Goal: Task Accomplishment & Management: Use online tool/utility

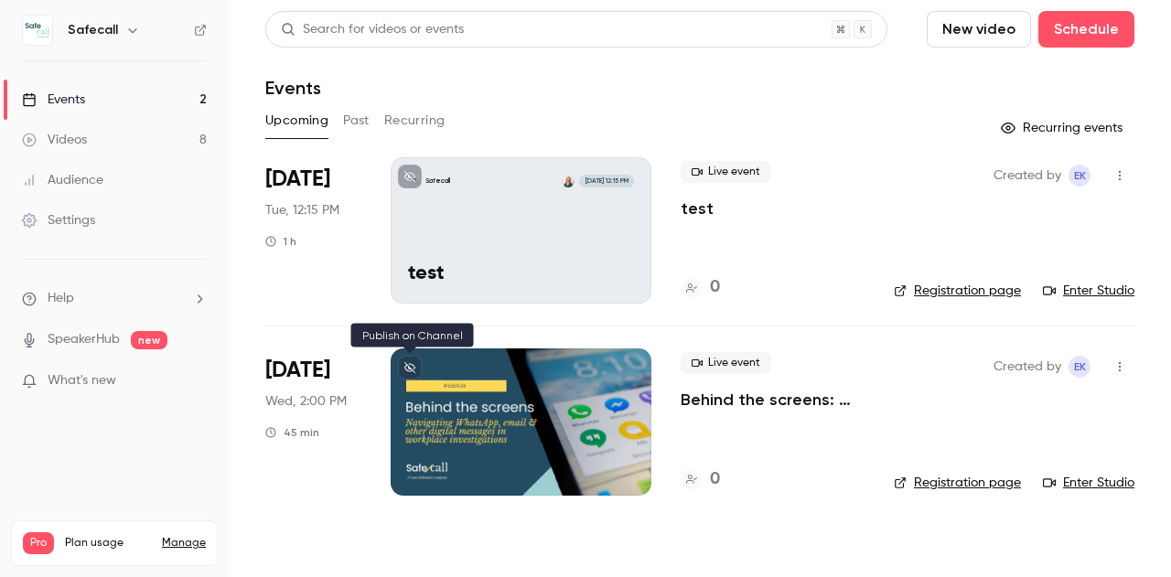
click at [406, 369] on icon at bounding box center [409, 367] width 11 height 11
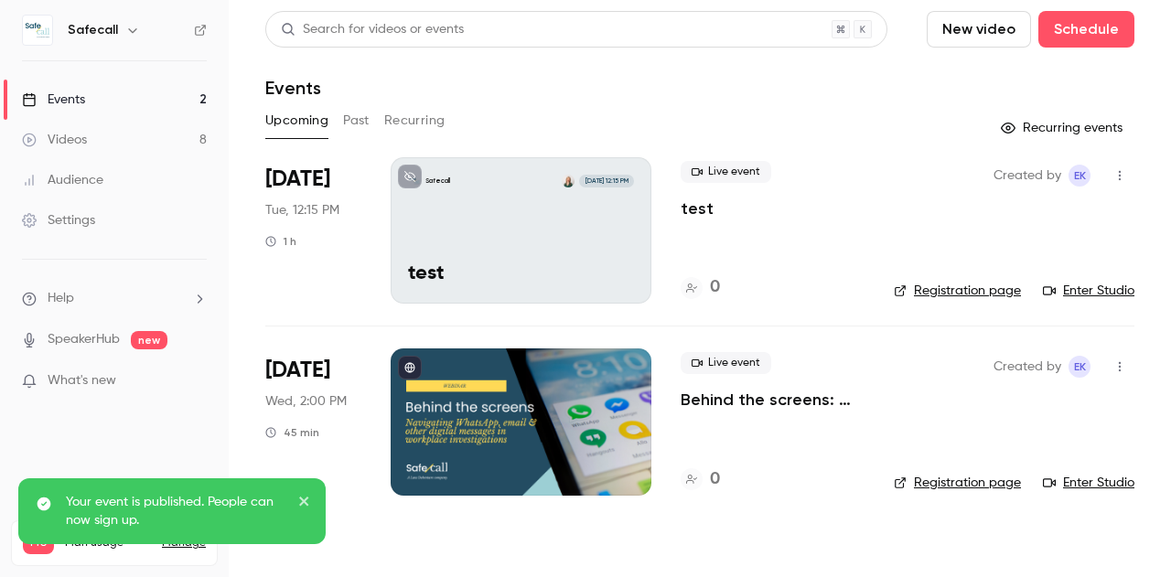
click at [89, 46] on nav "Safecall Events 2 Videos 8 Audience Settings Help SpeakerHub new What's new Pro…" at bounding box center [114, 288] width 229 height 577
click at [85, 33] on h6 "Safecall" at bounding box center [93, 30] width 50 height 18
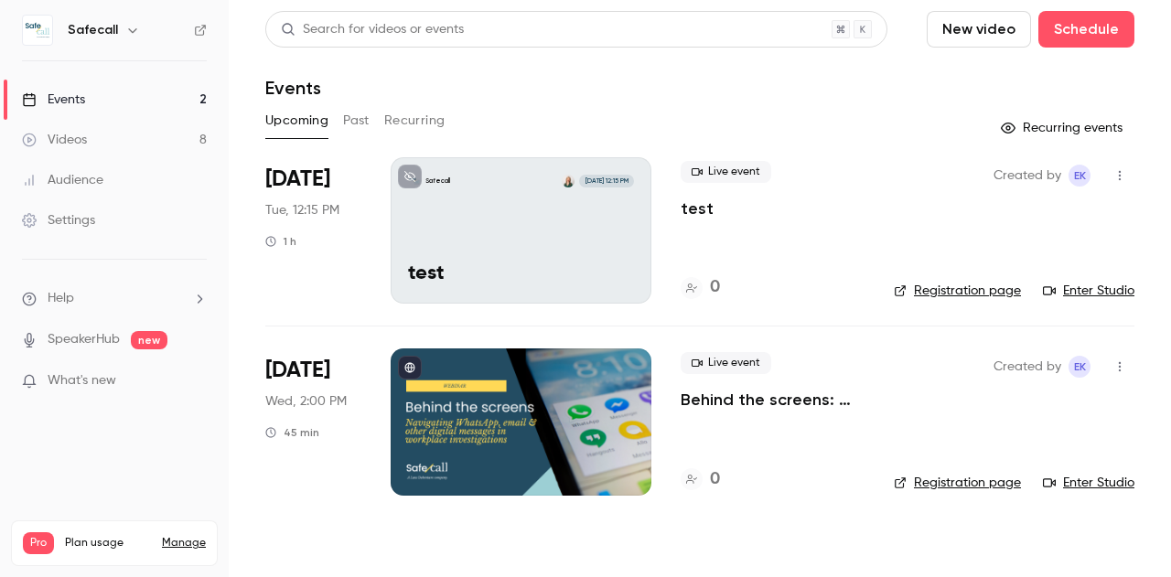
click at [132, 32] on icon "button" at bounding box center [132, 30] width 15 height 15
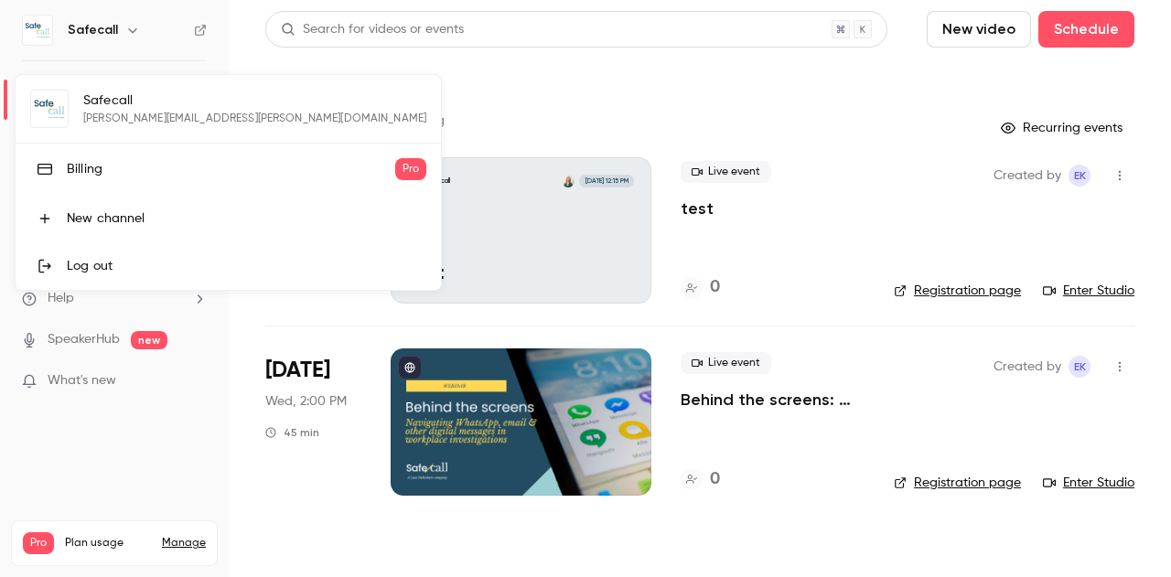
click at [84, 209] on div "New channel" at bounding box center [247, 218] width 360 height 18
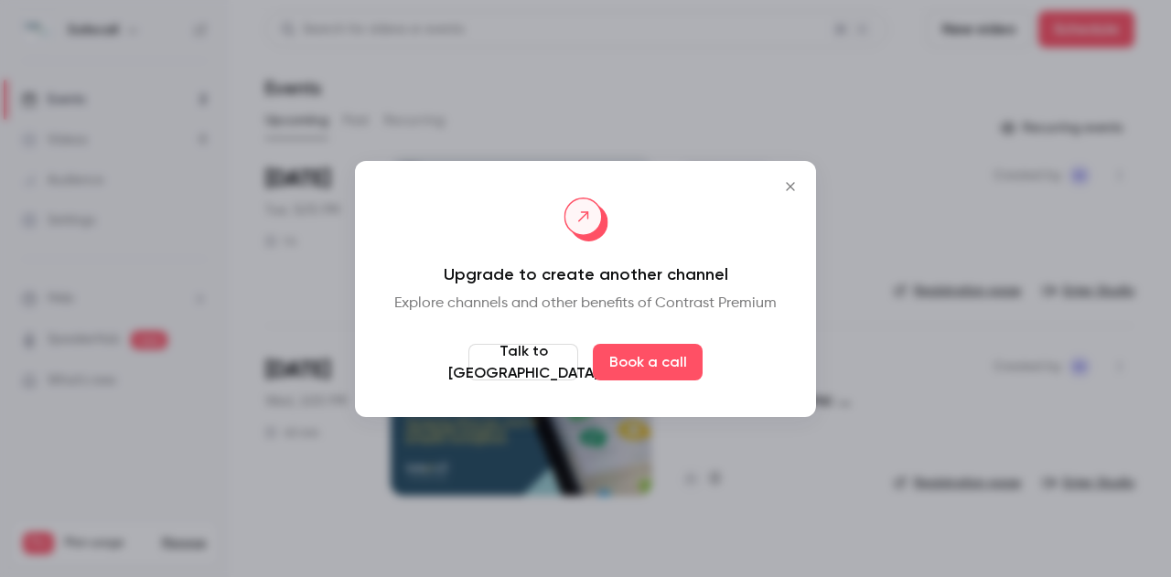
click at [789, 184] on icon "Close" at bounding box center [790, 186] width 22 height 15
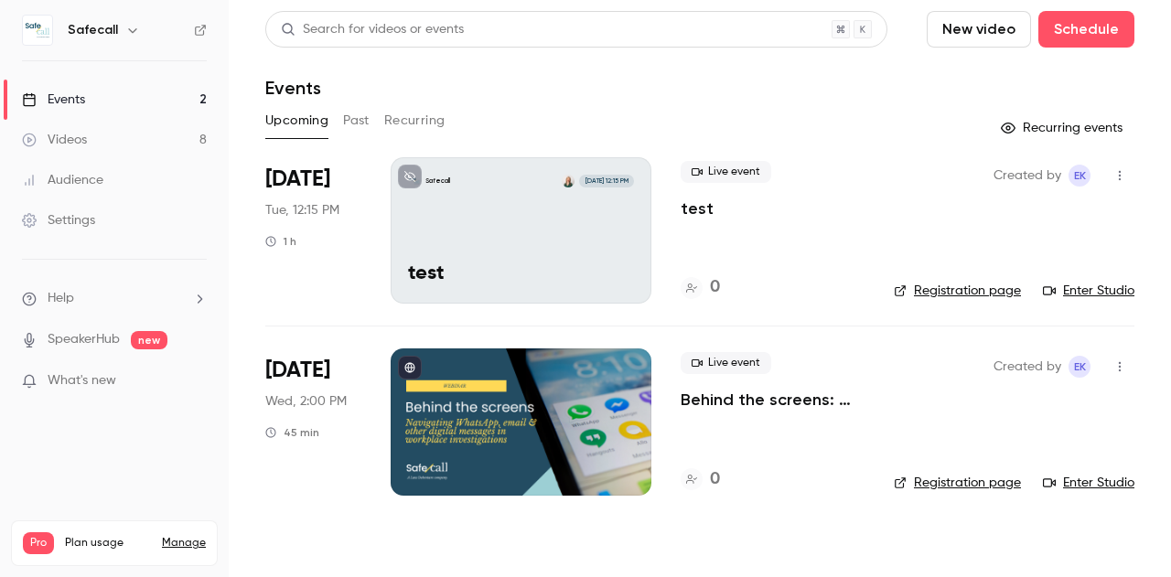
click at [129, 32] on icon "button" at bounding box center [132, 30] width 15 height 15
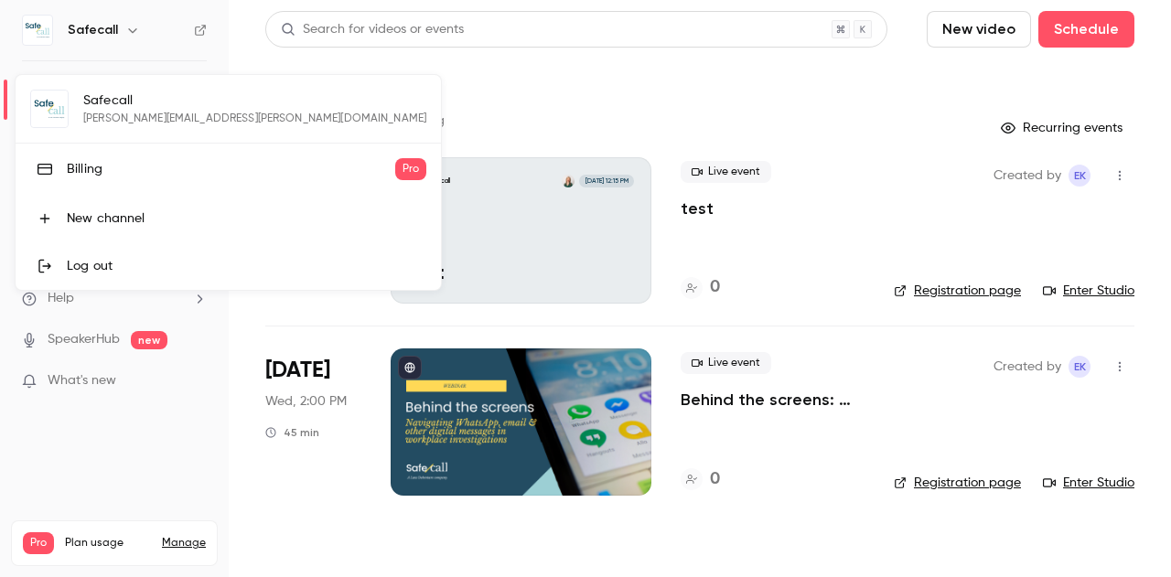
click at [47, 111] on div "Safecall [PERSON_NAME][EMAIL_ADDRESS][PERSON_NAME][DOMAIN_NAME] Billing Pro New…" at bounding box center [228, 182] width 425 height 215
click at [92, 32] on div at bounding box center [585, 288] width 1171 height 577
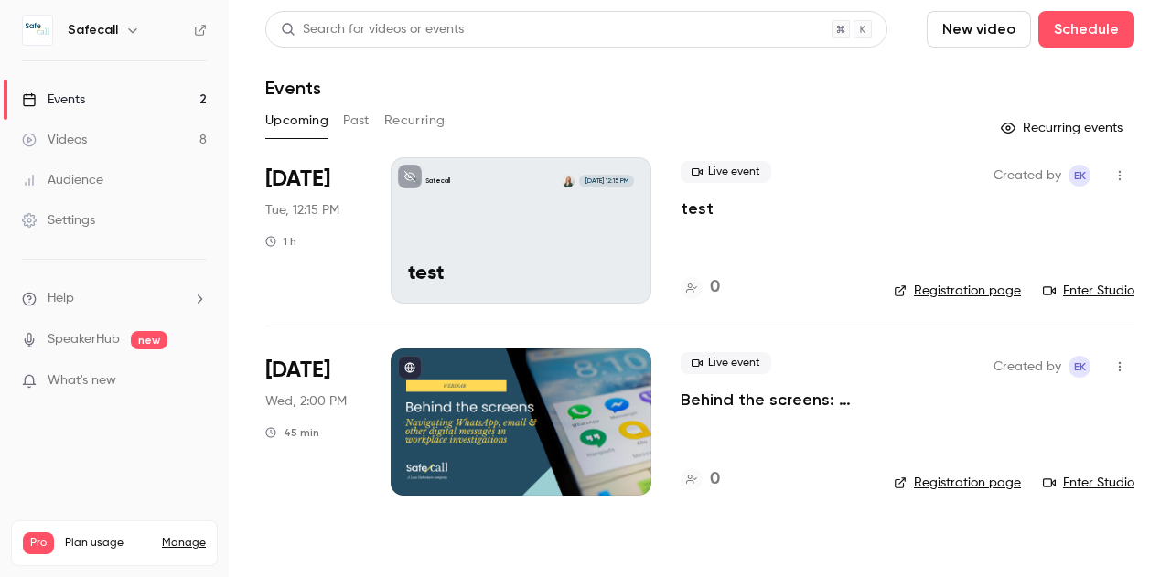
click at [203, 37] on div "Safecall" at bounding box center [114, 30] width 185 height 31
click at [201, 33] on icon at bounding box center [200, 30] width 13 height 13
click at [357, 118] on button "Past" at bounding box center [356, 120] width 27 height 29
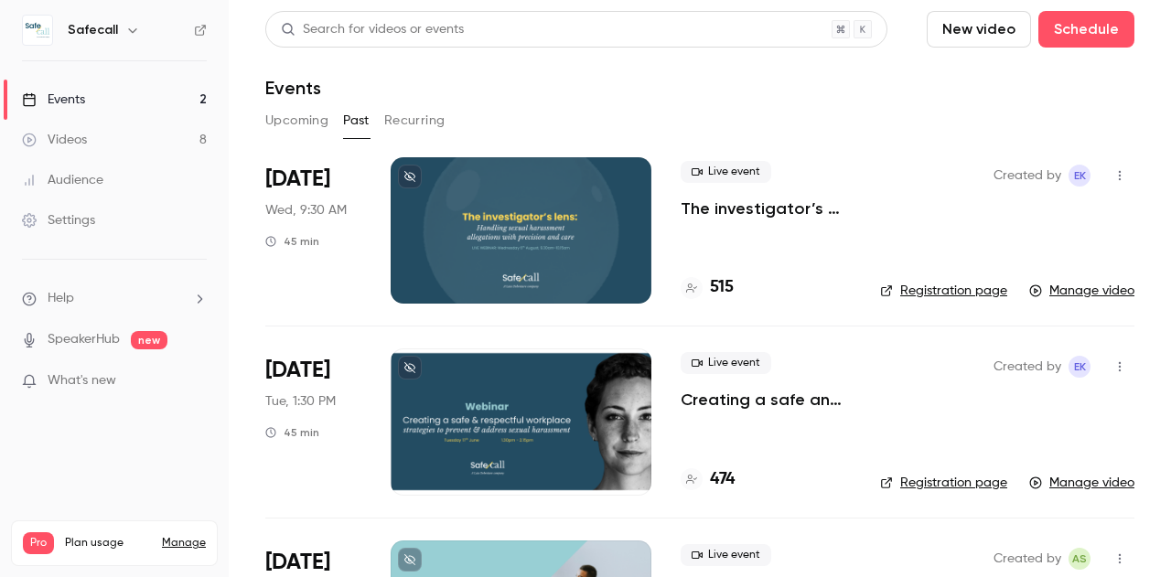
click at [415, 179] on button at bounding box center [410, 177] width 24 height 24
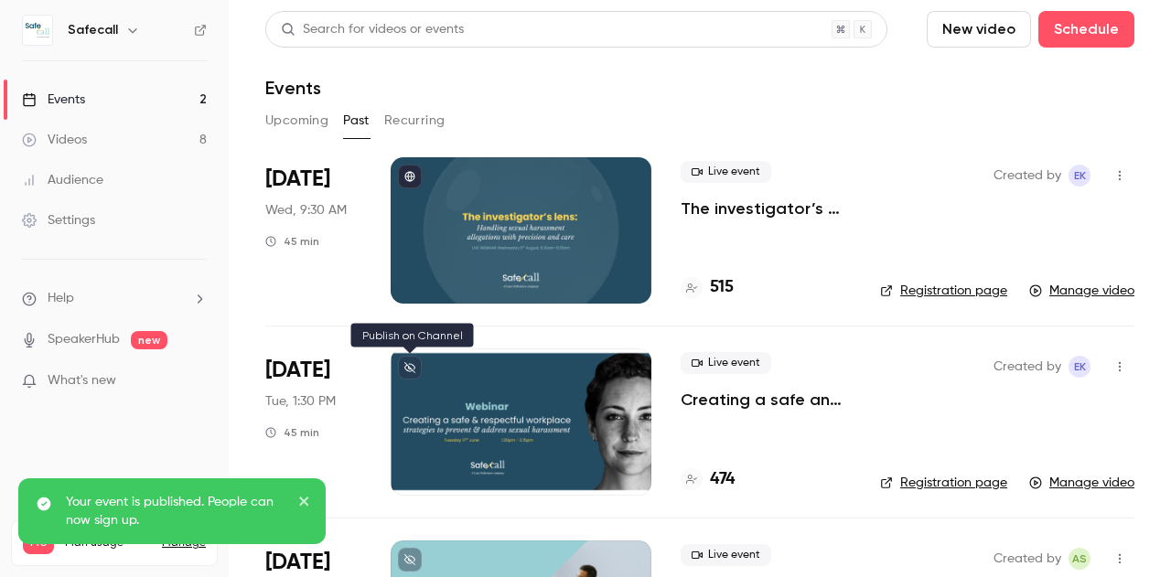
click at [410, 377] on button at bounding box center [410, 368] width 24 height 24
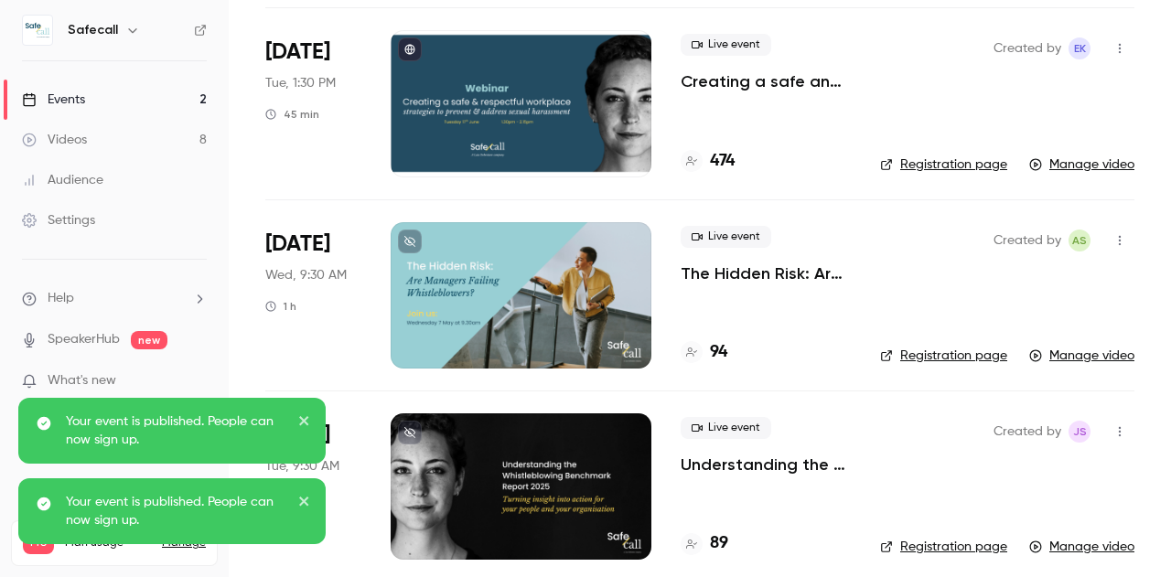
scroll to position [388, 0]
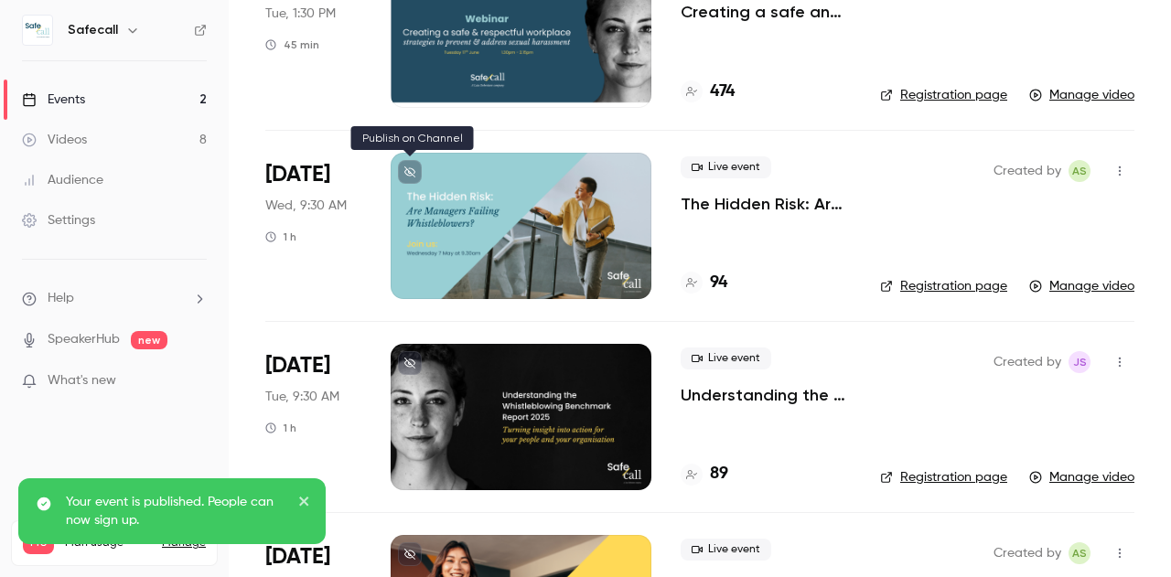
click at [412, 168] on icon at bounding box center [409, 171] width 11 height 11
click at [411, 363] on icon at bounding box center [409, 363] width 11 height 11
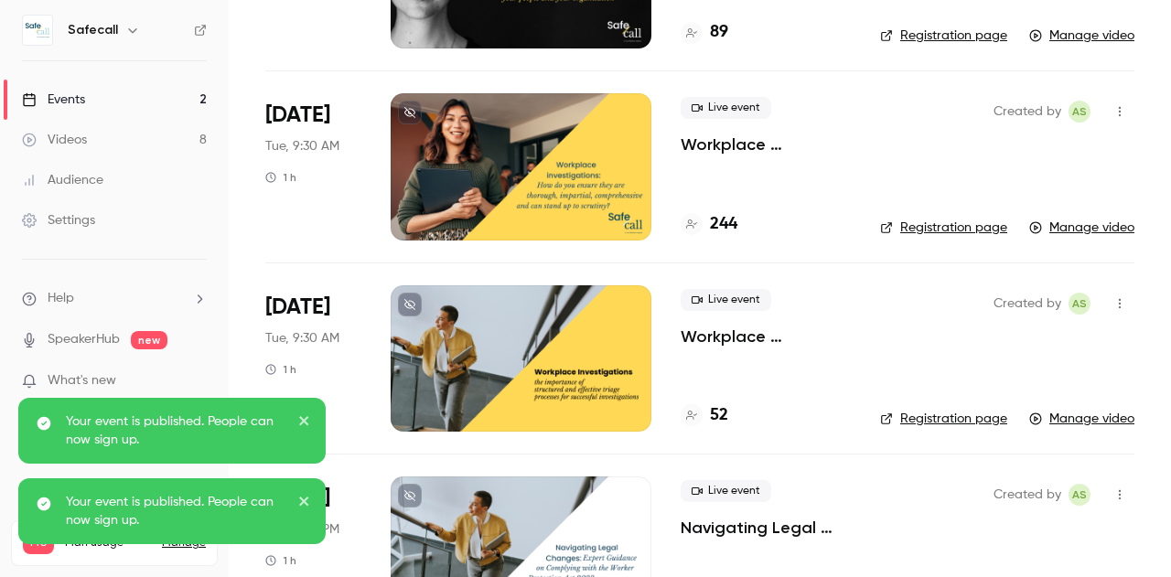
scroll to position [863, 0]
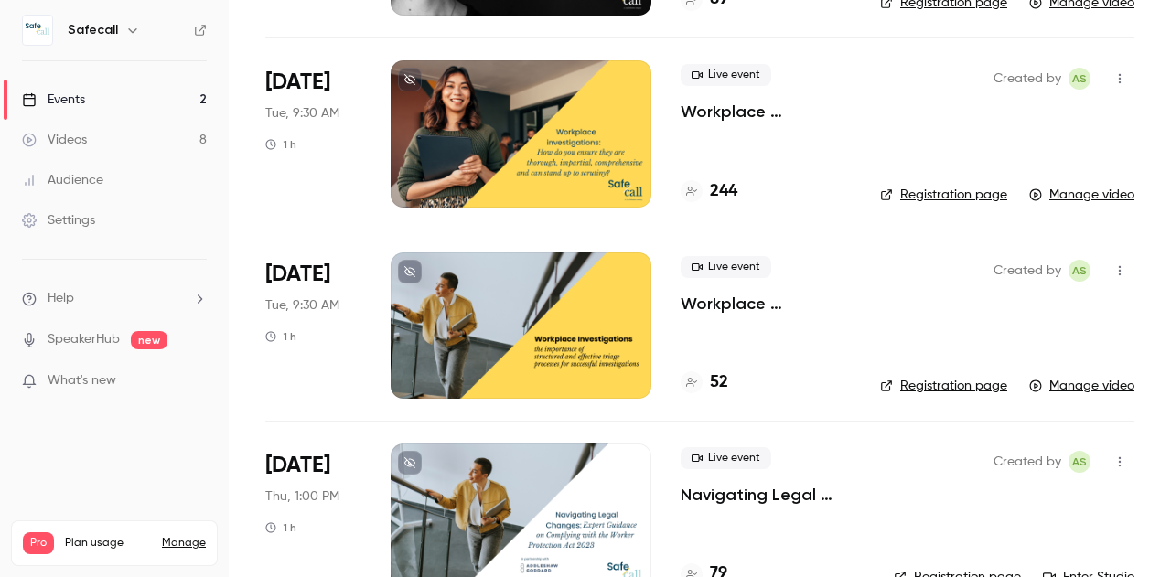
click at [408, 81] on icon at bounding box center [409, 79] width 11 height 11
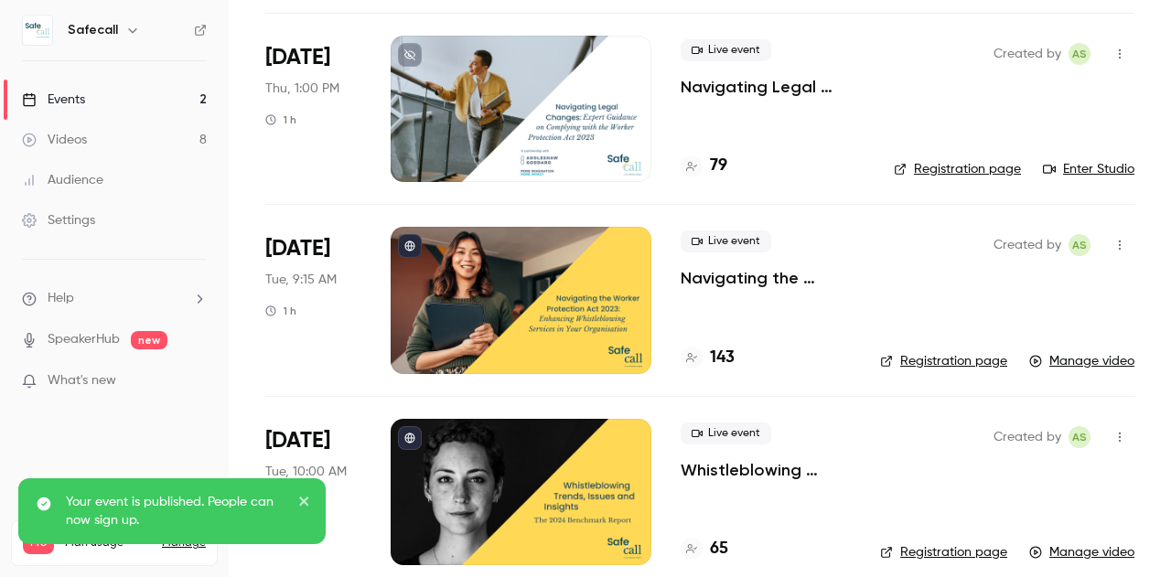
scroll to position [1268, 0]
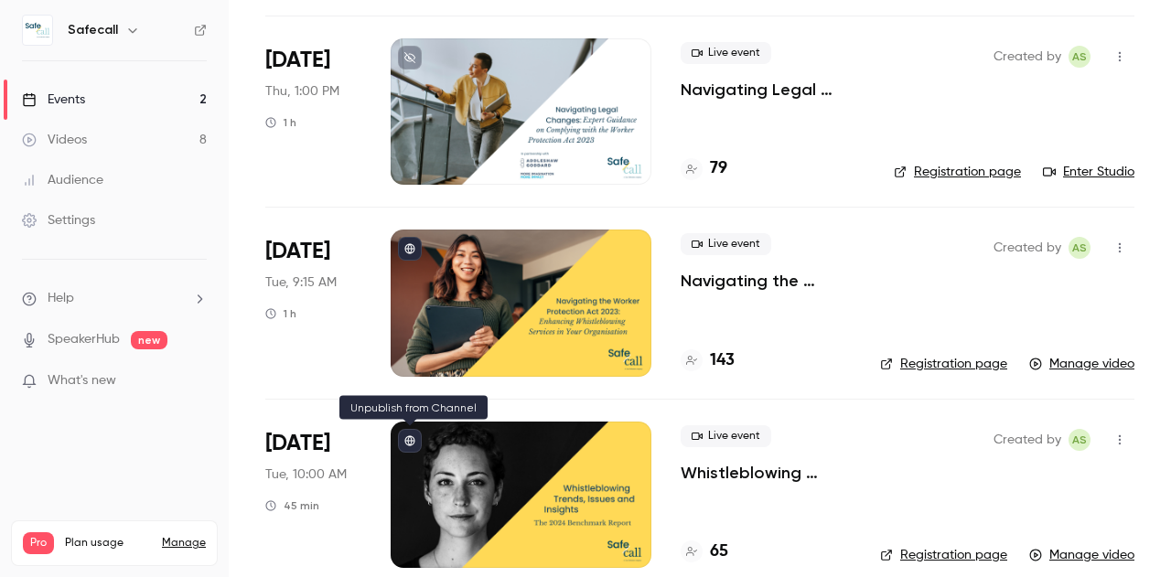
click at [413, 432] on button at bounding box center [410, 441] width 24 height 24
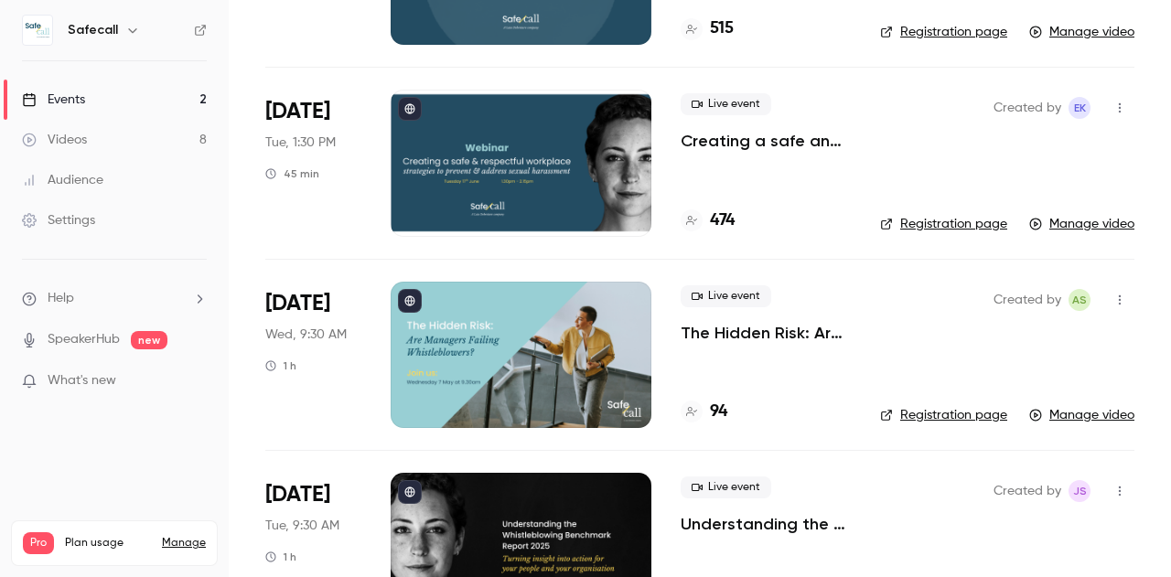
scroll to position [0, 0]
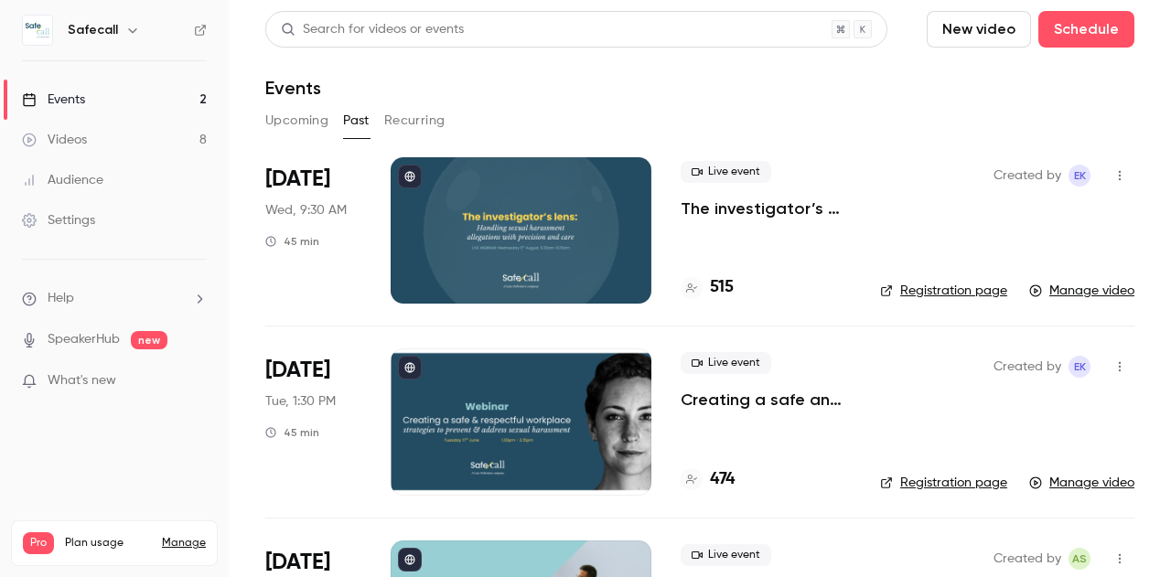
click at [197, 29] on icon at bounding box center [200, 30] width 13 height 13
click at [303, 124] on button "Upcoming" at bounding box center [296, 120] width 63 height 29
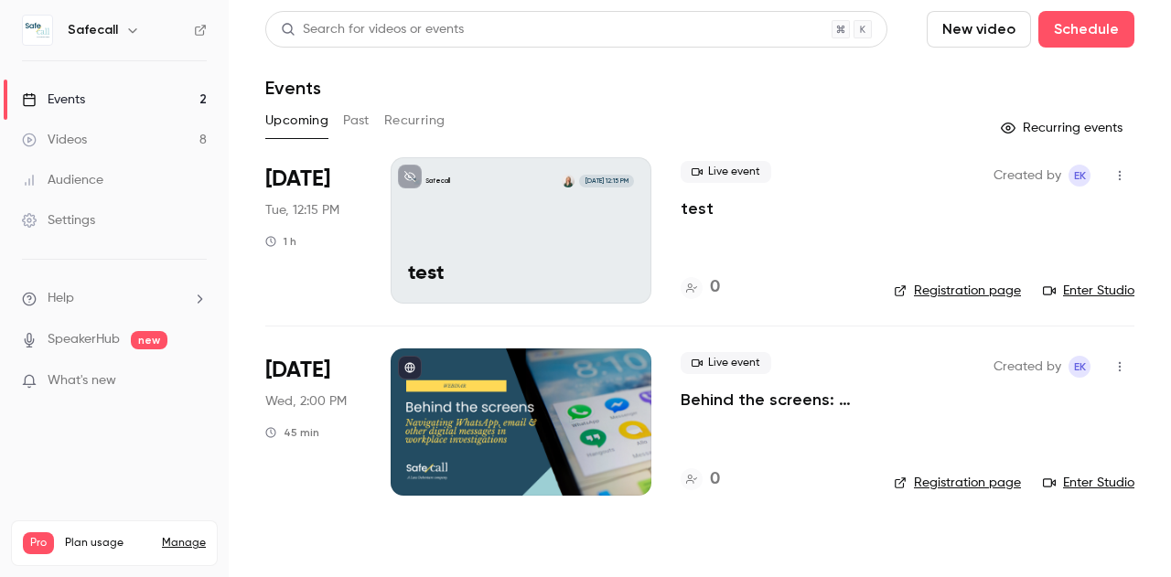
click at [946, 478] on link "Registration page" at bounding box center [957, 483] width 127 height 18
click at [751, 397] on p "Behind the screens: navigating WhatsApp, email & other digital messages in work…" at bounding box center [773, 400] width 184 height 22
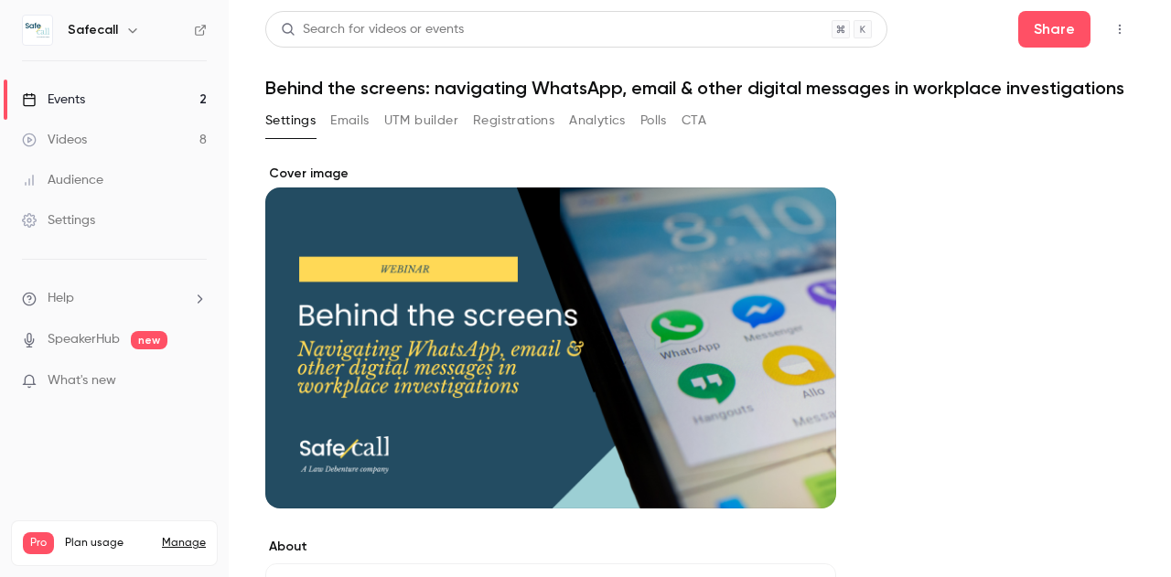
click at [425, 135] on button "UTM builder" at bounding box center [421, 120] width 74 height 29
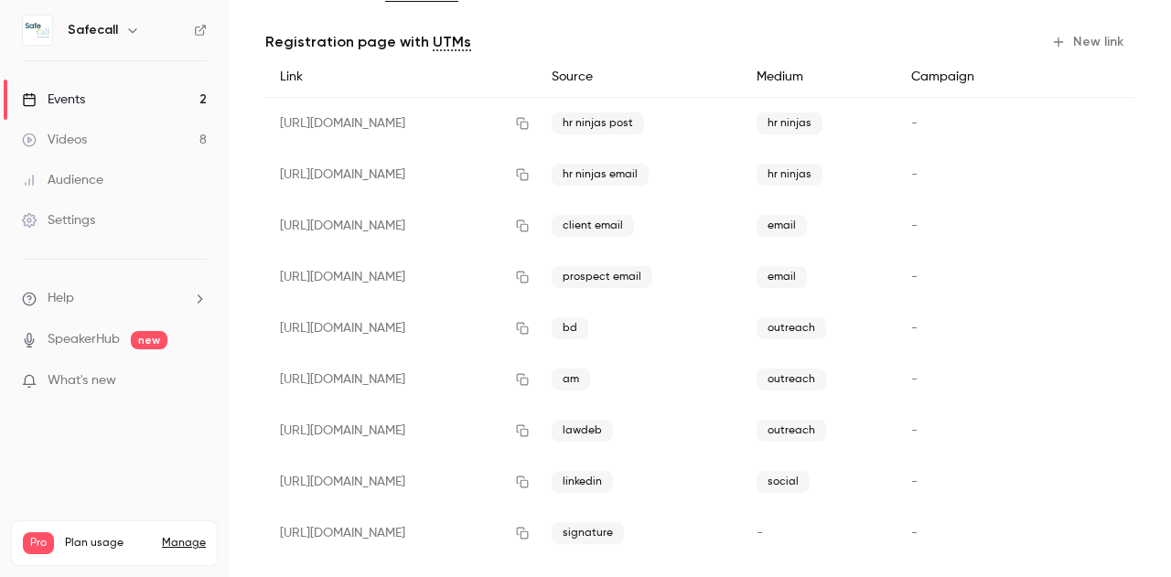
scroll to position [181, 0]
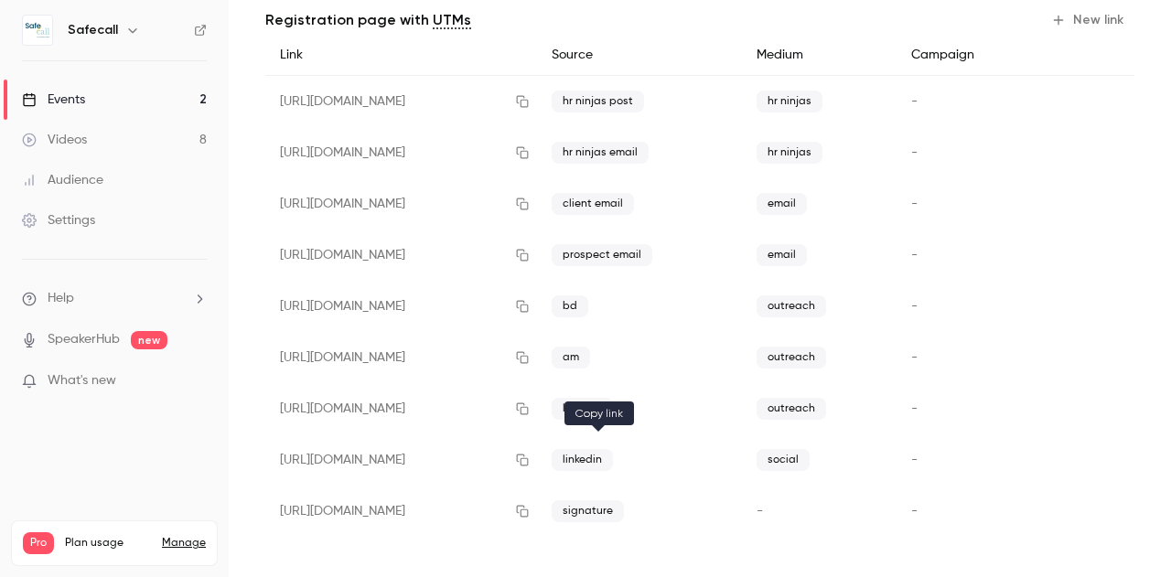
click at [537, 462] on button "button" at bounding box center [522, 460] width 29 height 29
click at [530, 461] on icon "button" at bounding box center [522, 460] width 15 height 13
click at [529, 458] on icon "button" at bounding box center [523, 461] width 12 height 12
